Goal: Information Seeking & Learning: Learn about a topic

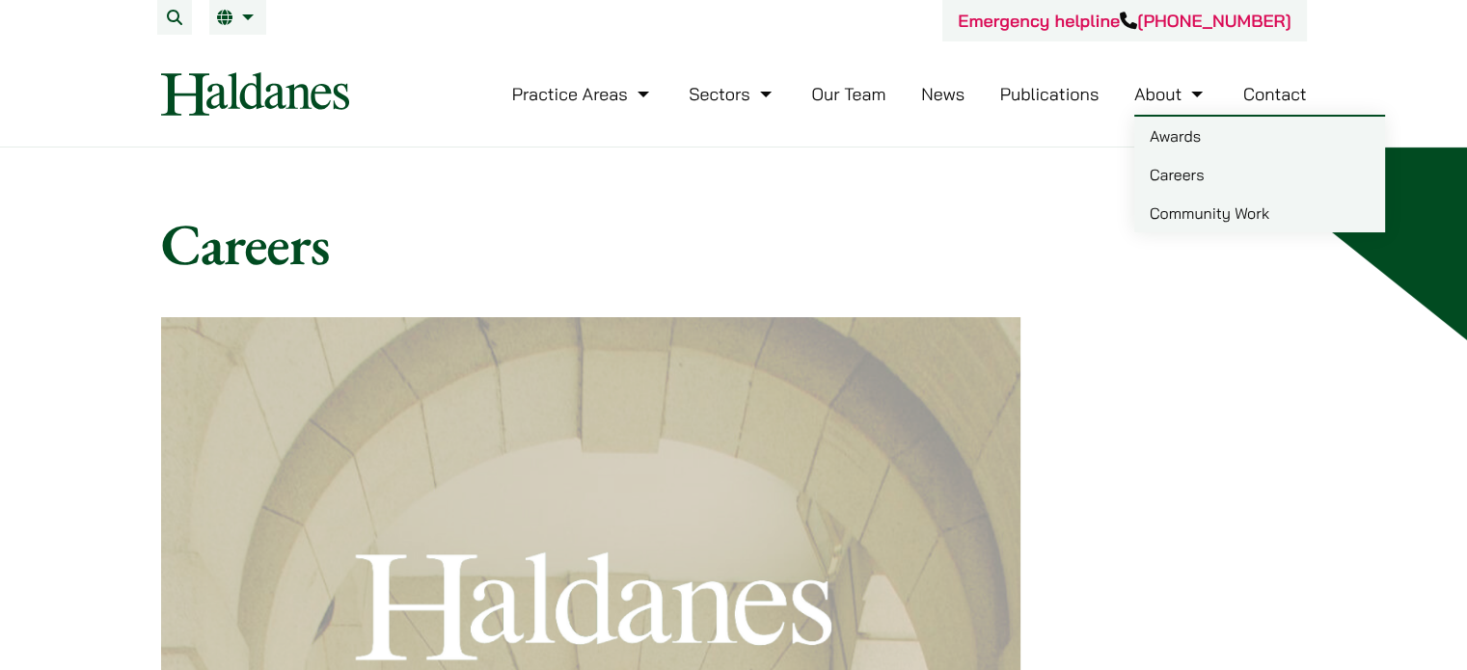
click at [1178, 166] on link "Careers" at bounding box center [1259, 174] width 251 height 39
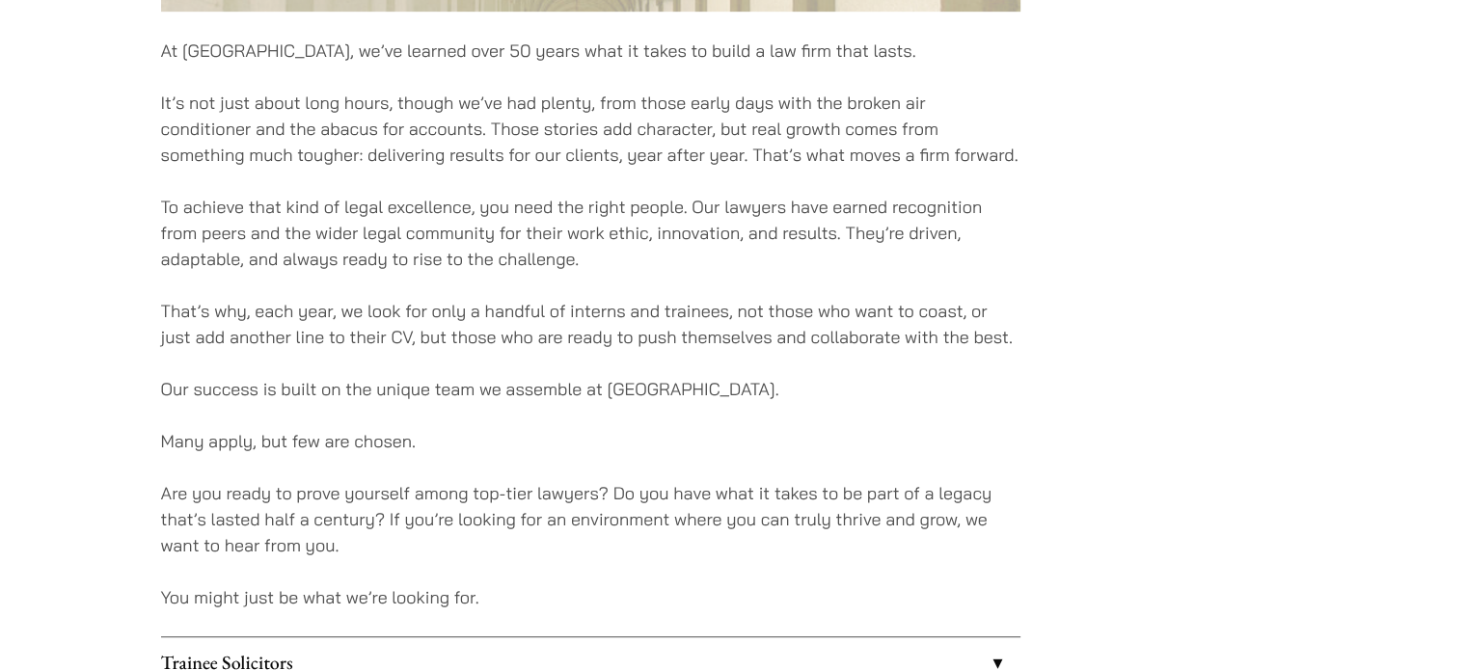
scroll to position [1639, 0]
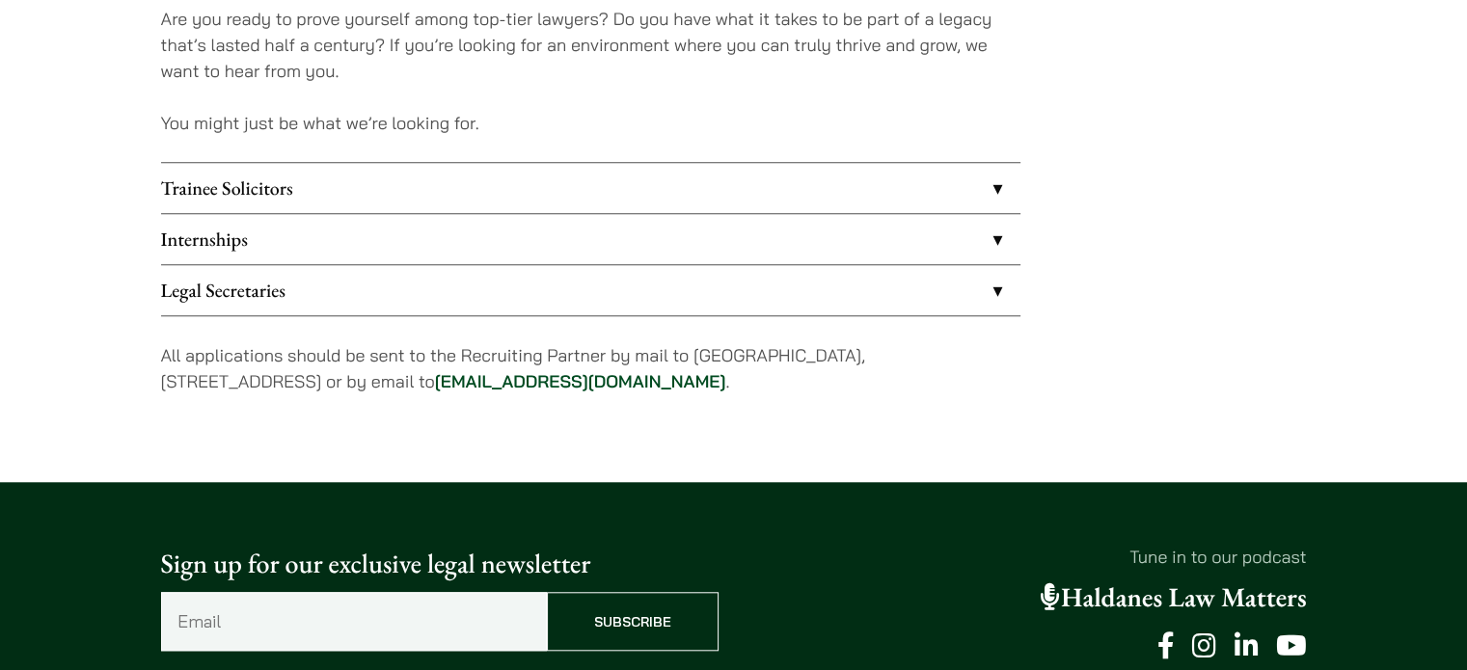
click at [955, 224] on link "Internships" at bounding box center [590, 239] width 859 height 50
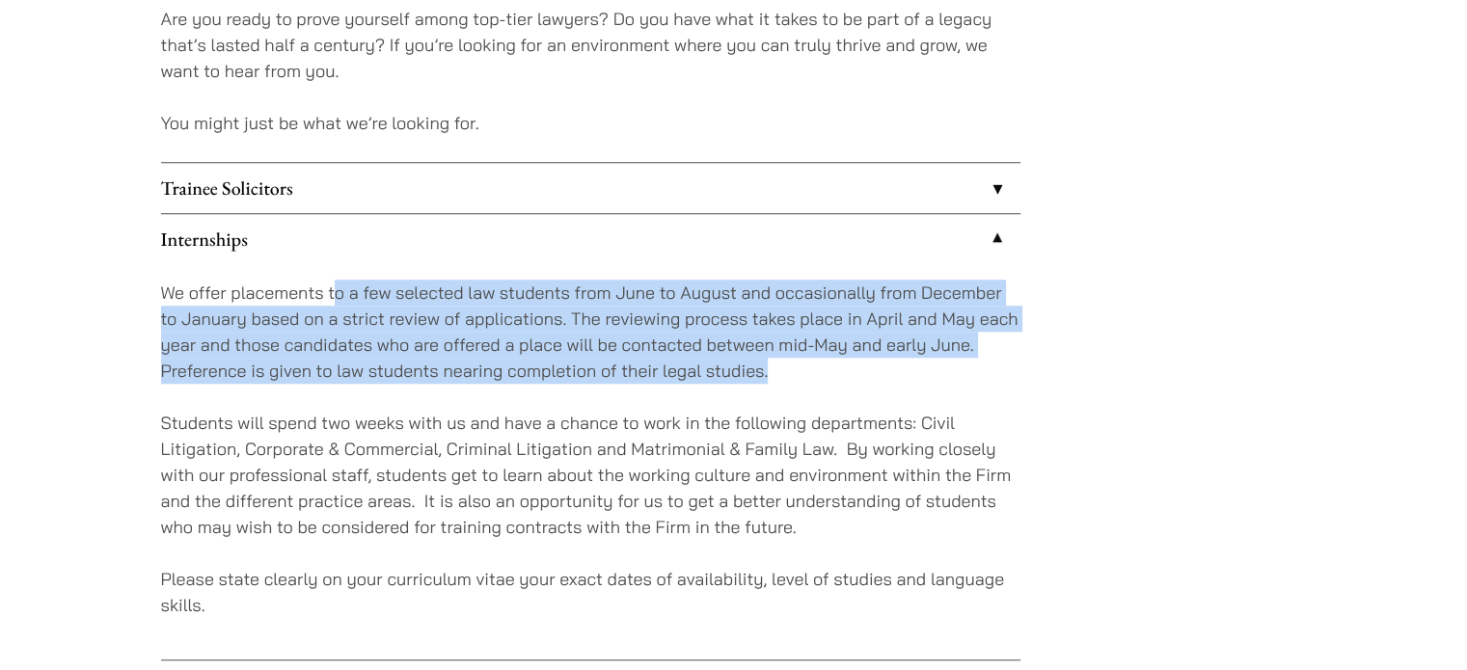
drag, startPoint x: 333, startPoint y: 296, endPoint x: 783, endPoint y: 368, distance: 456.1
click at [783, 368] on p "We offer placements to a few selected law students from June to August and occa…" at bounding box center [590, 332] width 859 height 104
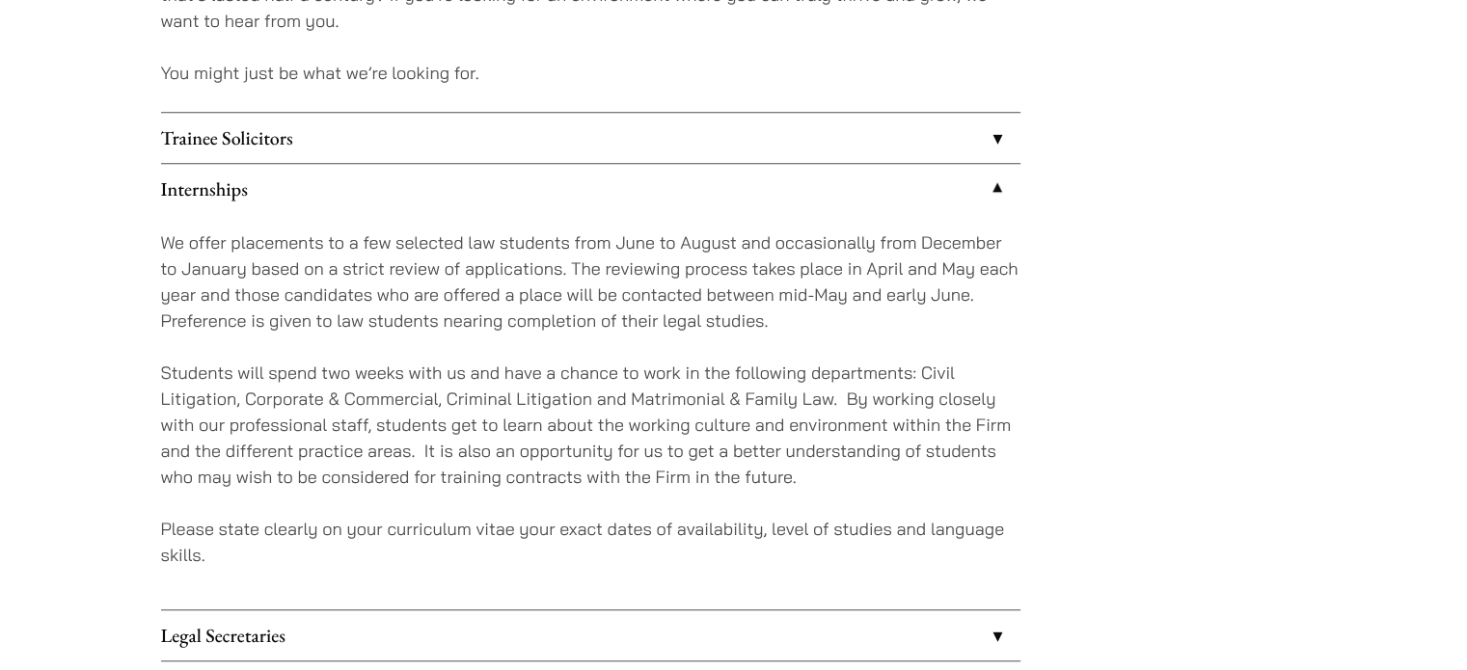
scroll to position [1736, 0]
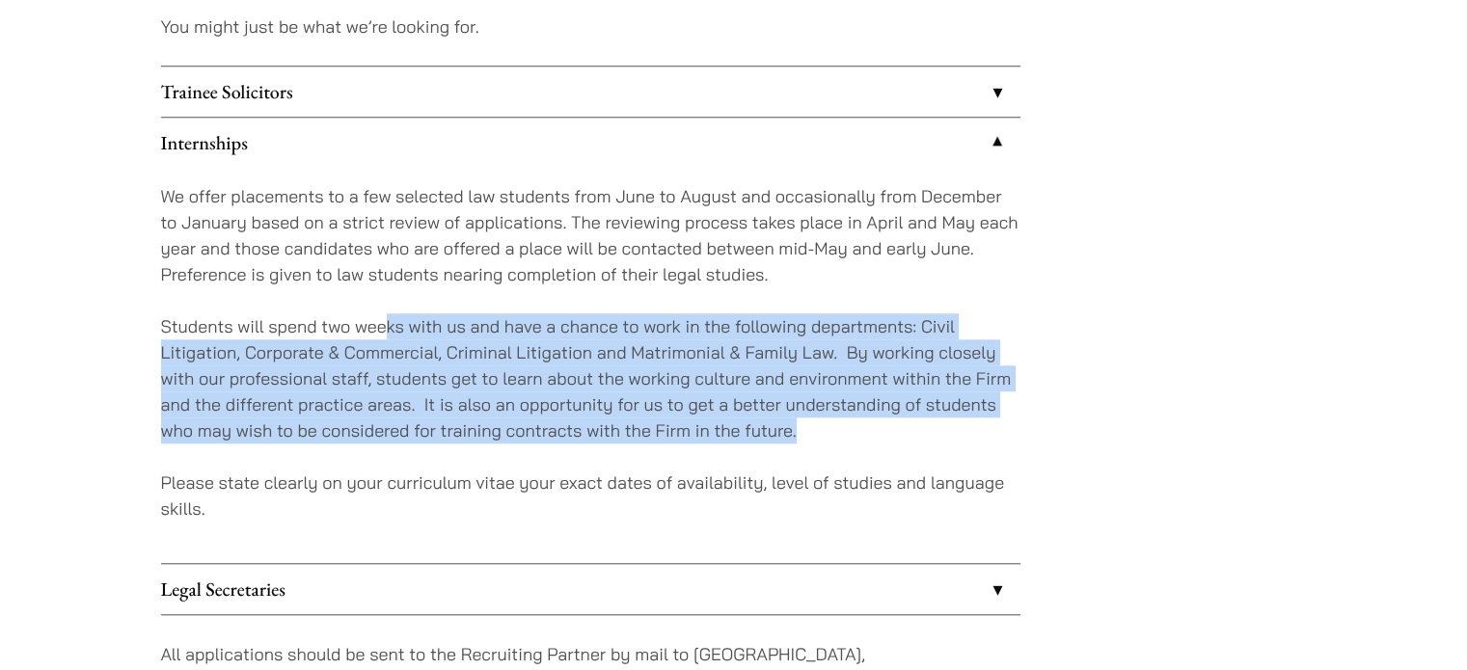
drag, startPoint x: 382, startPoint y: 323, endPoint x: 819, endPoint y: 418, distance: 447.1
click at [819, 418] on p "Students will spend two weeks with us and have a chance to work in the followin…" at bounding box center [590, 378] width 859 height 130
click at [818, 428] on p "Students will spend two weeks with us and have a chance to work in the followin…" at bounding box center [590, 378] width 859 height 130
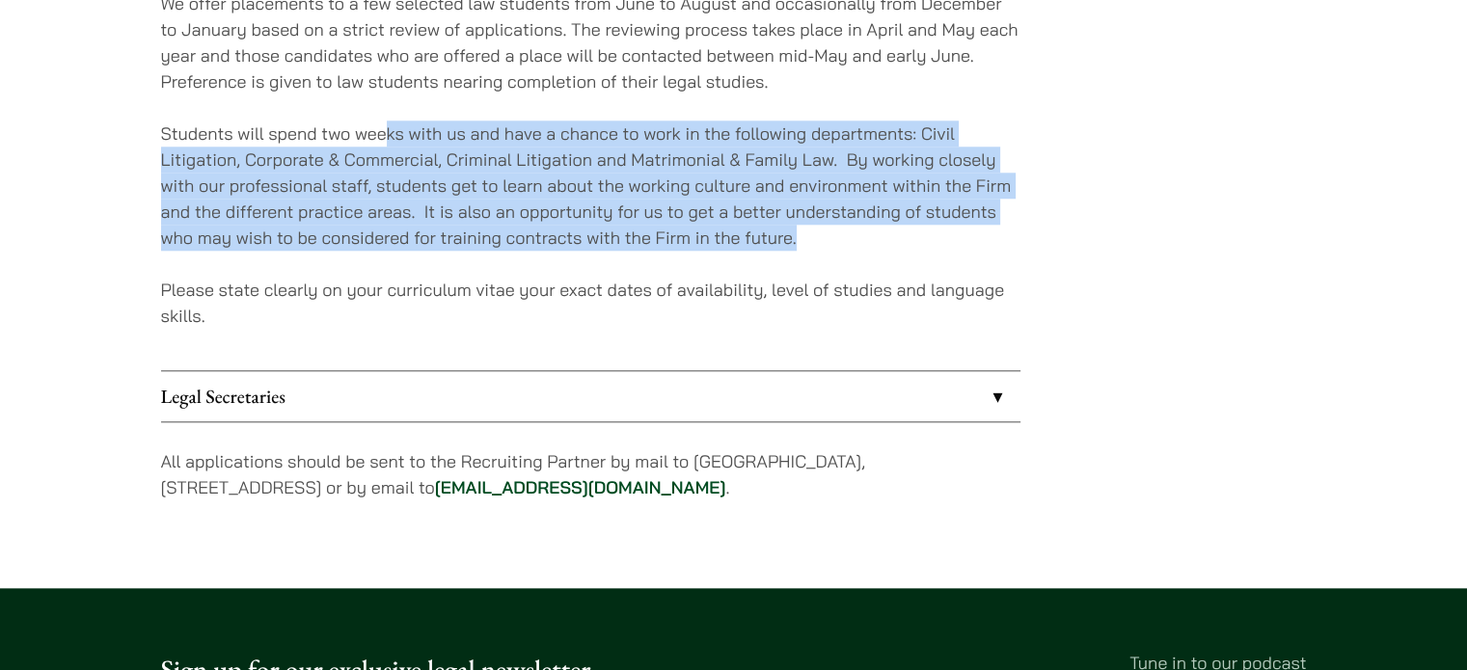
click at [642, 383] on link "Legal Secretaries" at bounding box center [590, 396] width 859 height 50
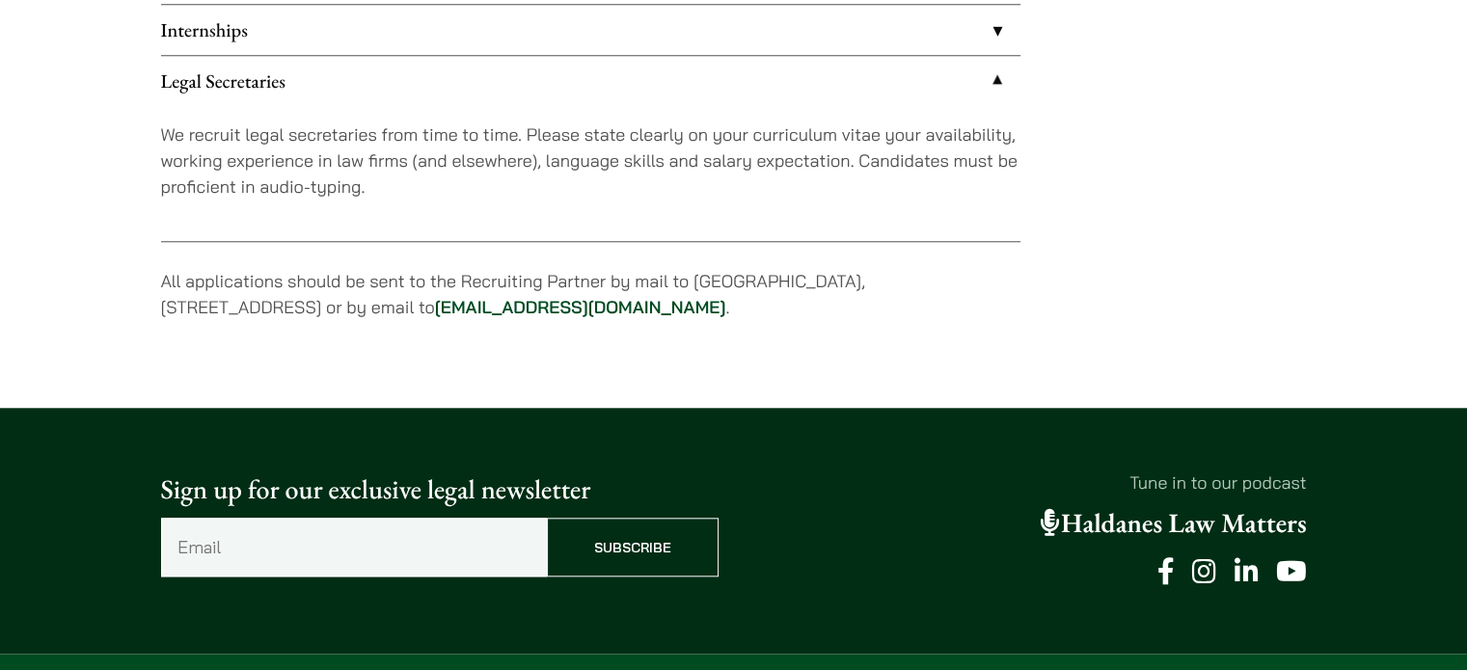
scroll to position [1736, 0]
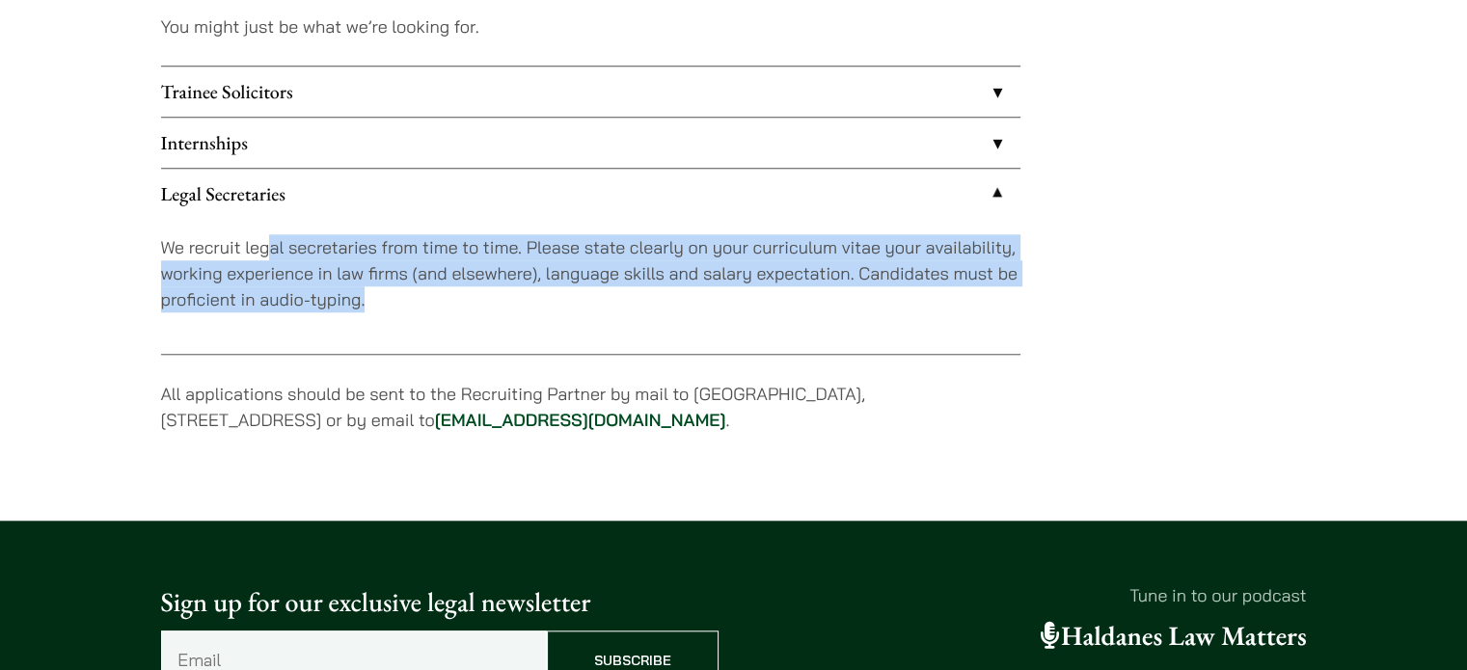
drag, startPoint x: 269, startPoint y: 227, endPoint x: 476, endPoint y: 322, distance: 228.2
click at [476, 322] on div "We recruit legal secretaries from time to time. Please state clearly on your cu…" at bounding box center [590, 286] width 859 height 135
click at [464, 310] on div at bounding box center [464, 310] width 0 height 0
click at [476, 317] on div "We recruit legal secretaries from time to time. Please state clearly on your cu…" at bounding box center [590, 286] width 859 height 135
click at [368, 292] on p "We recruit legal secretaries from time to time. Please state clearly on your cu…" at bounding box center [590, 273] width 859 height 78
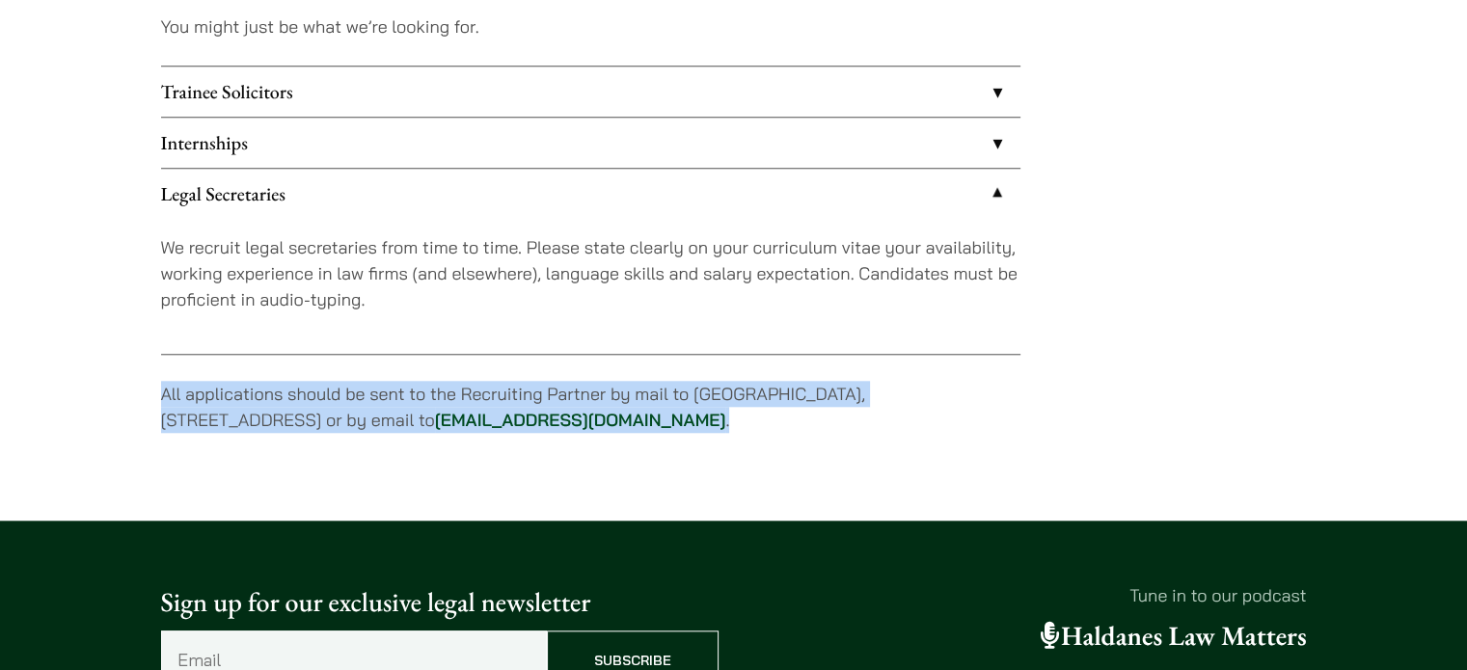
drag, startPoint x: 157, startPoint y: 396, endPoint x: 729, endPoint y: 446, distance: 574.0
copy p "All applications should be sent to the Recruiting Partner by mail to 7th Floor,…"
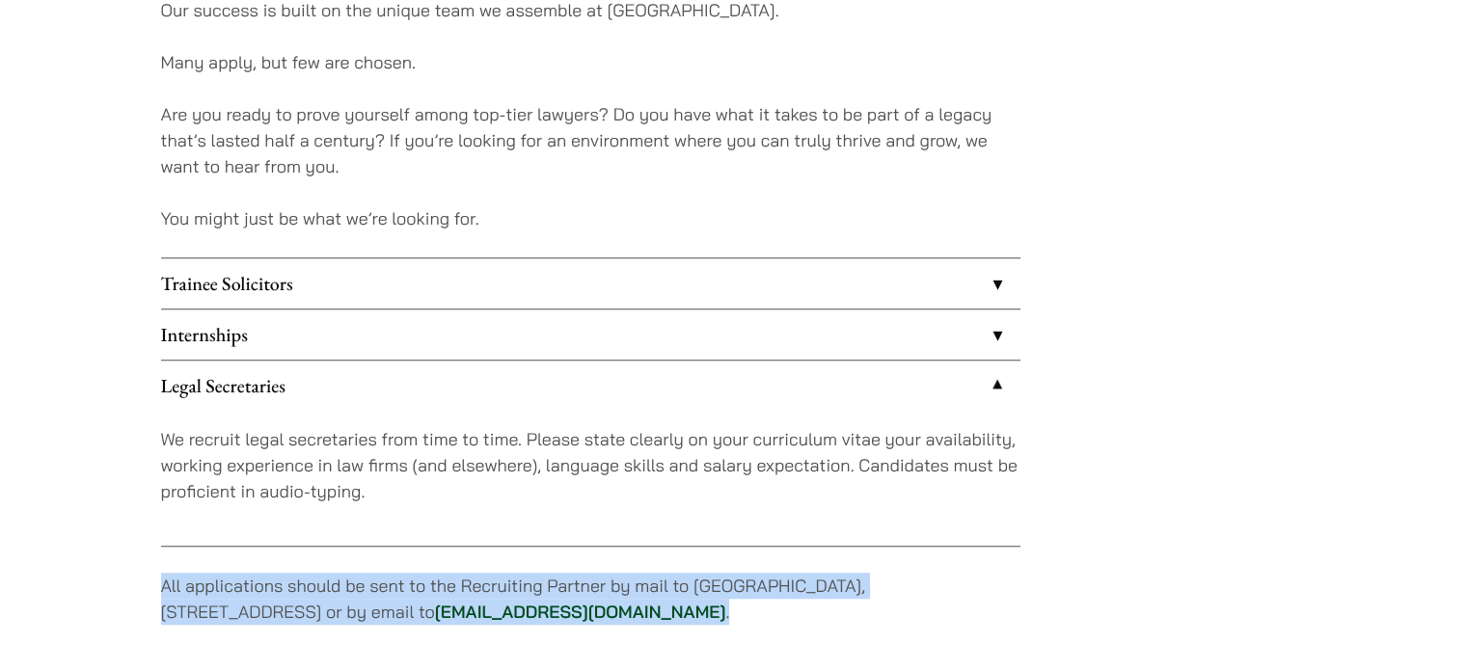
scroll to position [1350, 0]
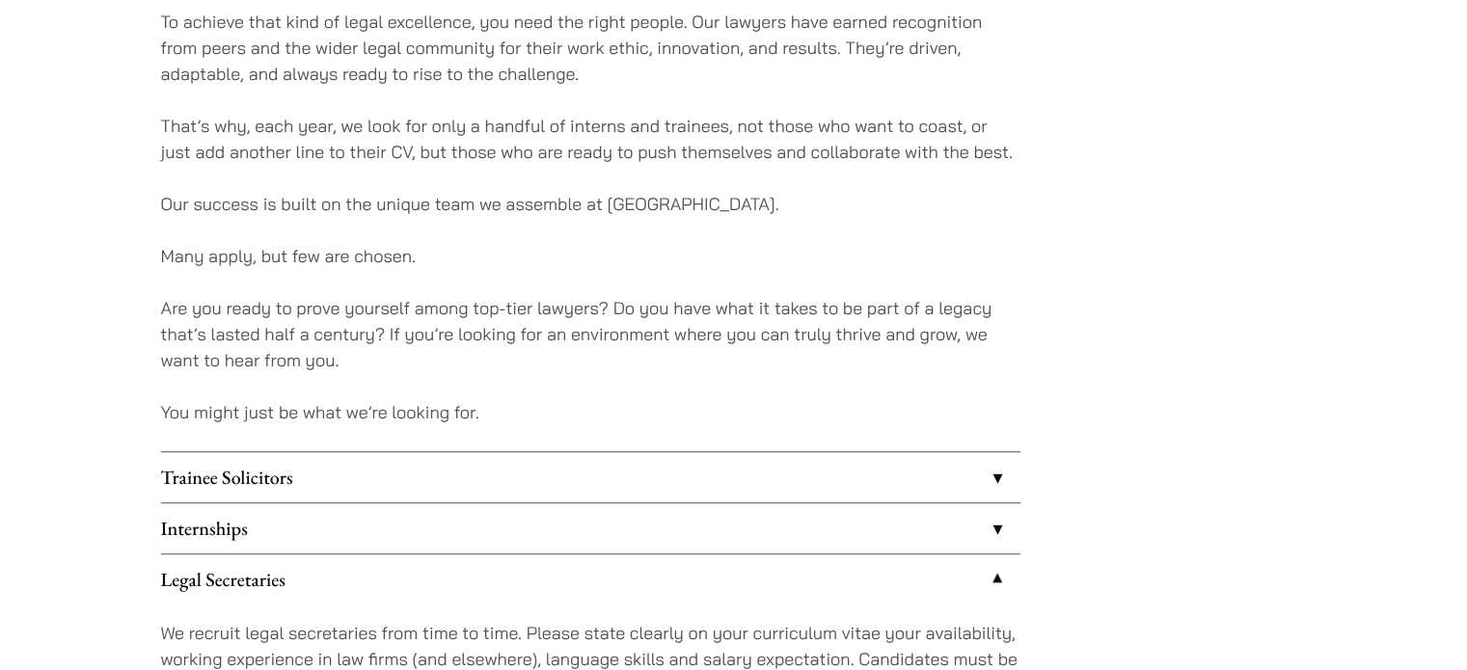
click at [398, 535] on link "Internships" at bounding box center [590, 528] width 859 height 50
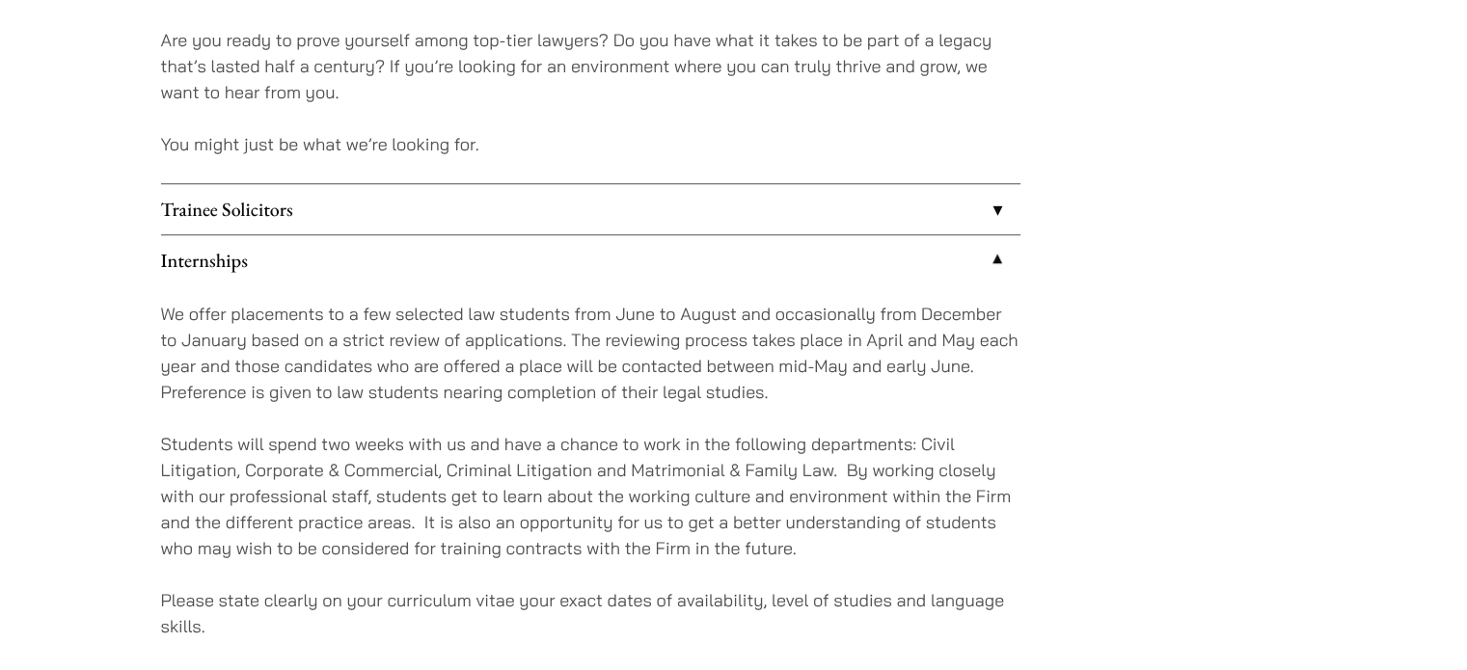
scroll to position [1639, 0]
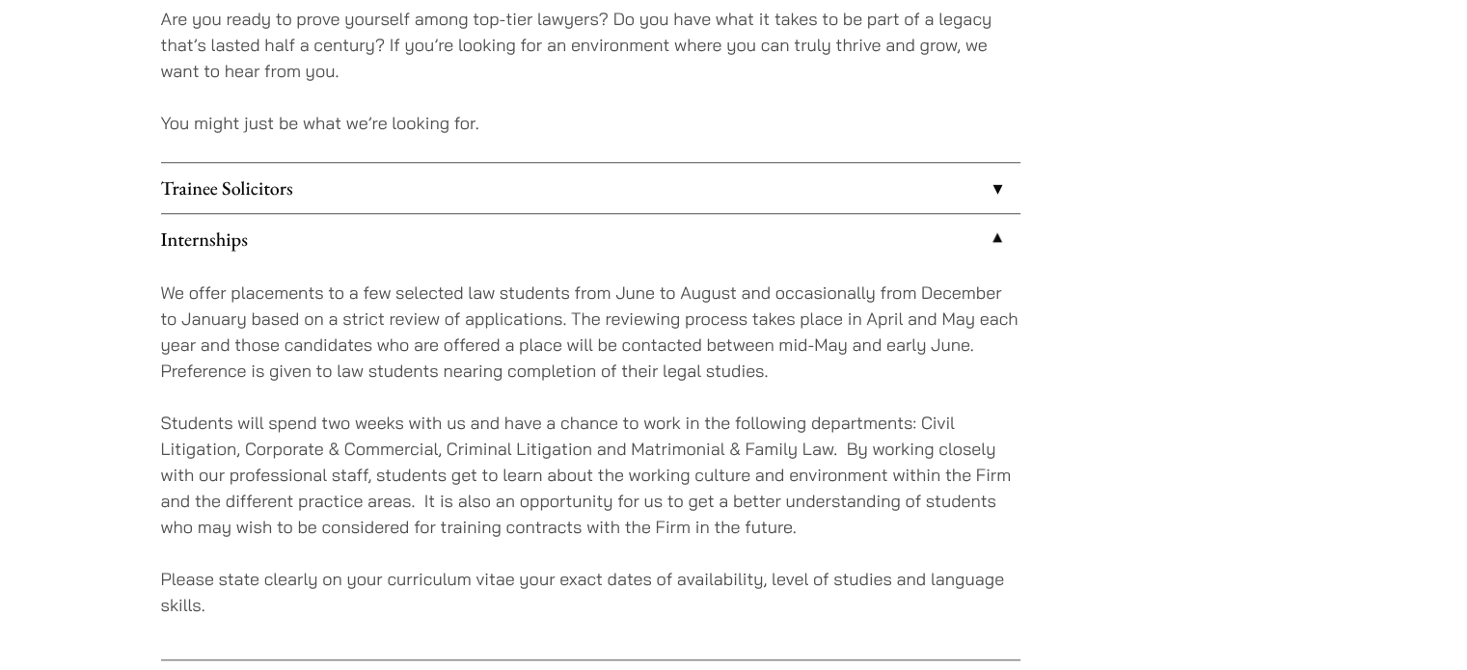
click at [594, 443] on p "Students will spend two weeks with us and have a chance to work in the followin…" at bounding box center [590, 475] width 859 height 130
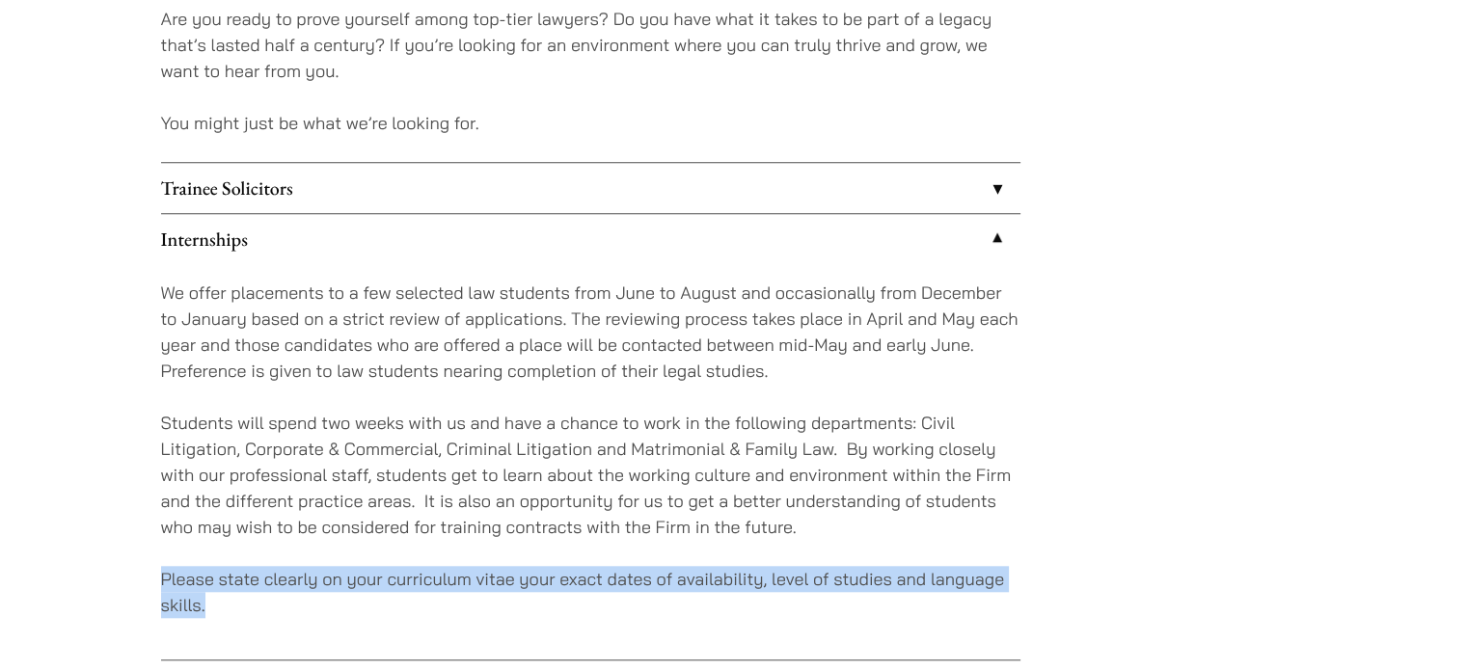
drag, startPoint x: 172, startPoint y: 570, endPoint x: 256, endPoint y: 606, distance: 91.5
click at [256, 606] on p "Please state clearly on your curriculum vitae your exact dates of availability,…" at bounding box center [590, 592] width 859 height 52
copy p "Please state clearly on your curriculum vitae your exact dates of availability,…"
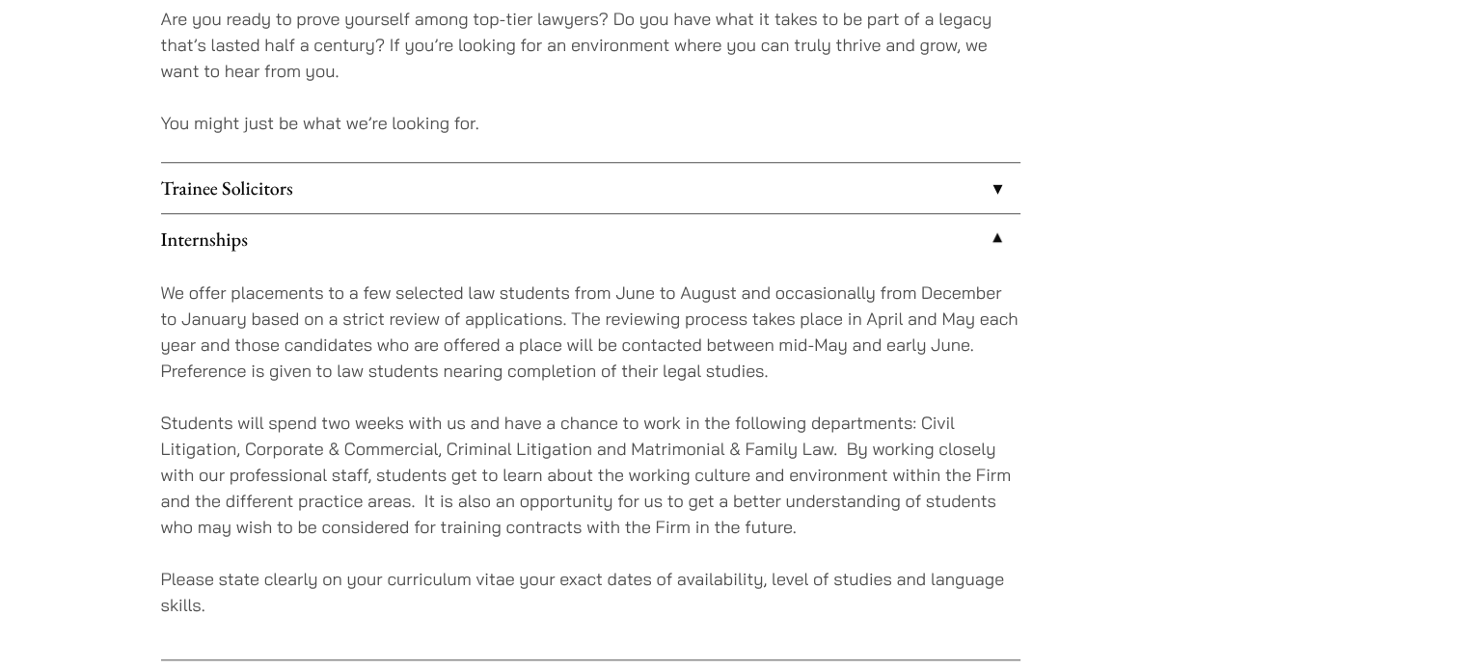
click at [471, 329] on p "We offer placements to a few selected law students from June to August and occa…" at bounding box center [590, 332] width 859 height 104
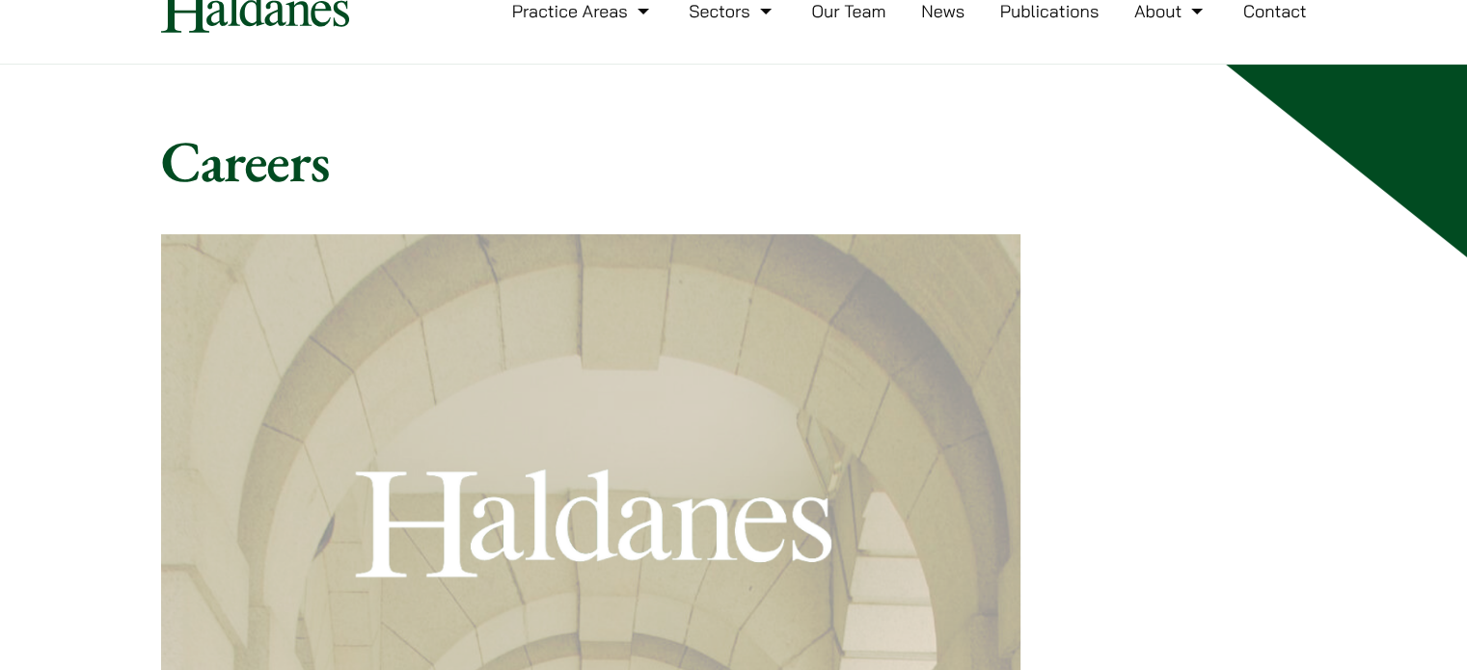
scroll to position [0, 0]
